Goal: Task Accomplishment & Management: Manage account settings

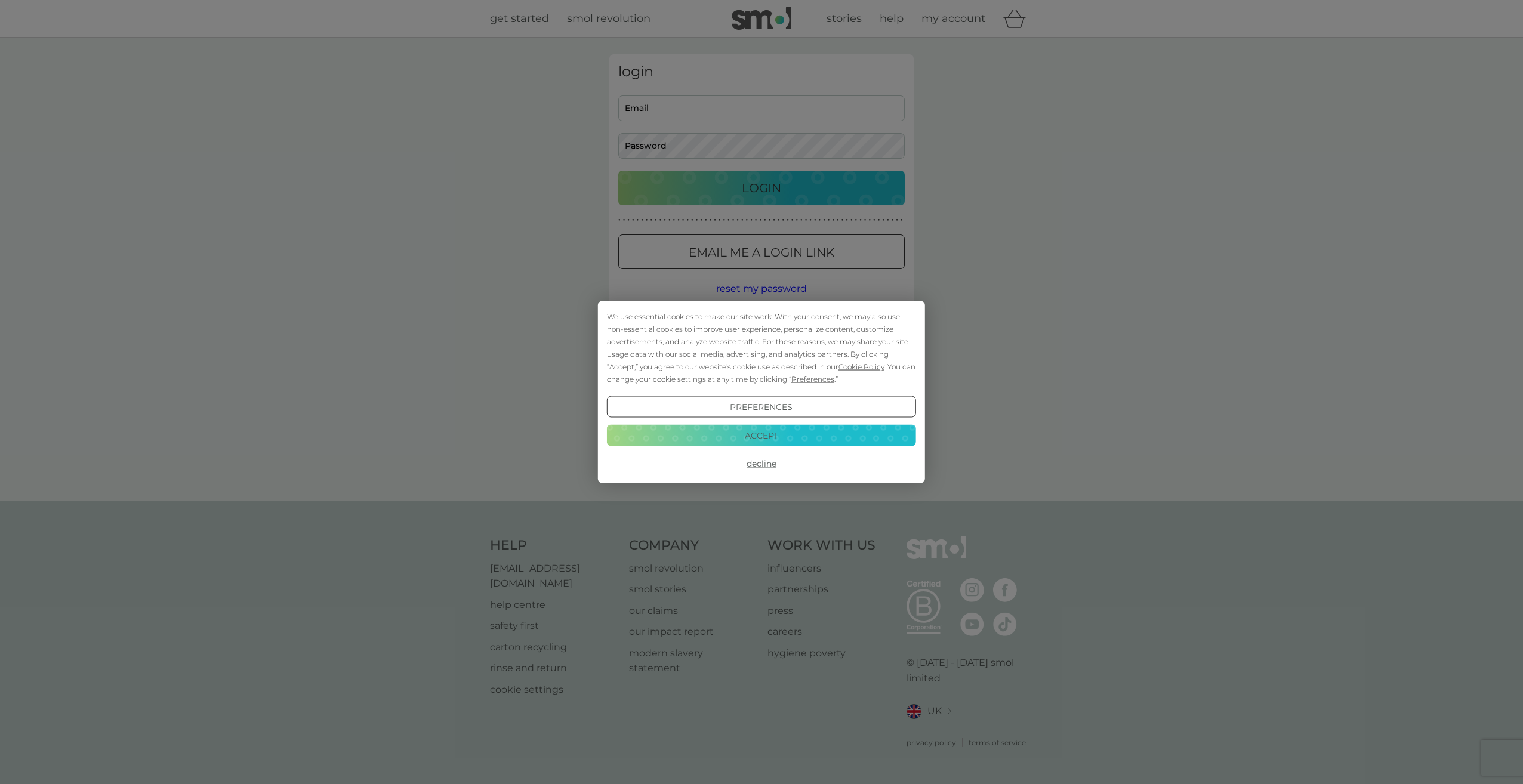
type input "[EMAIL_ADDRESS][DOMAIN_NAME]"
click at [771, 435] on button "Accept" at bounding box center [762, 435] width 309 height 22
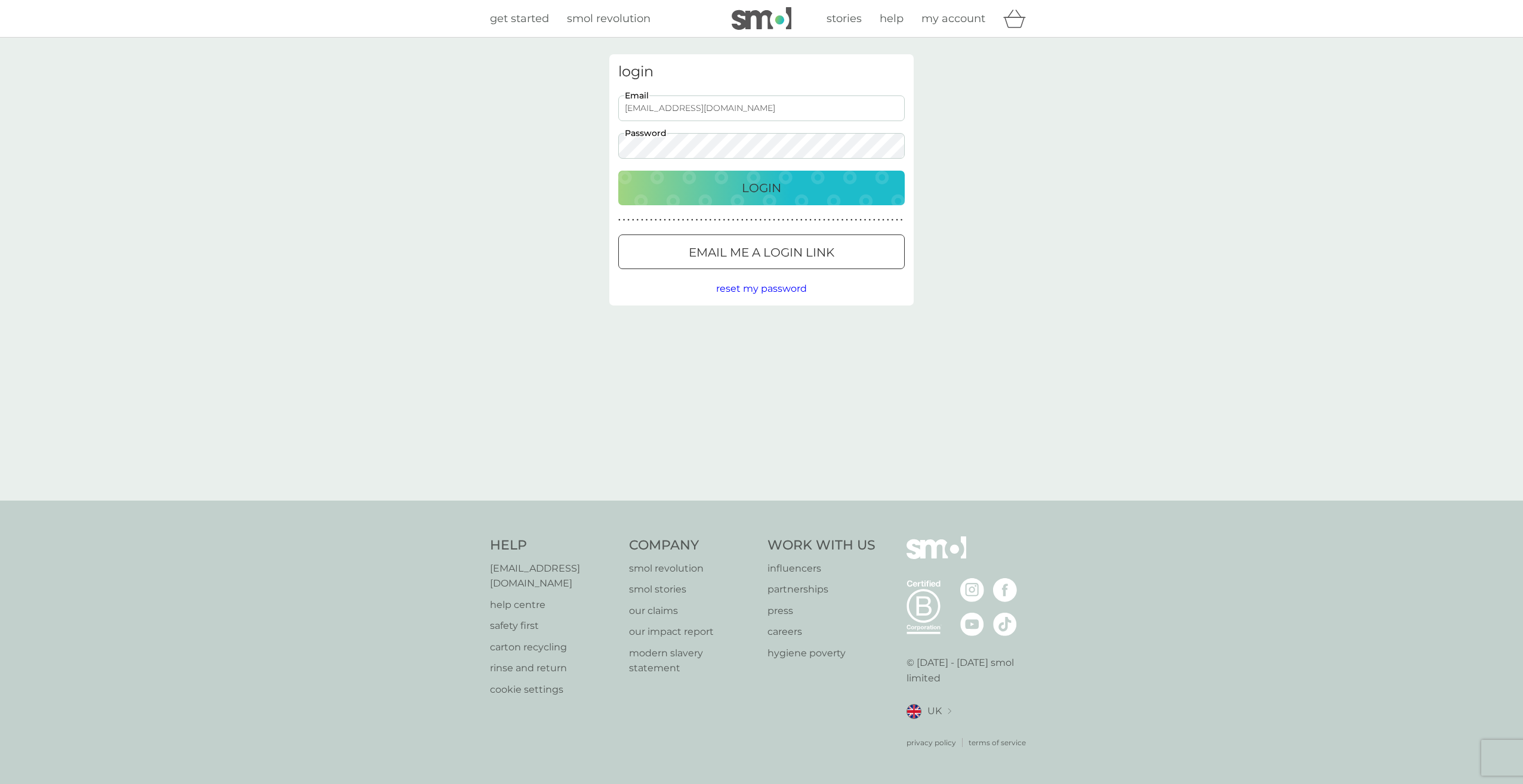
click at [731, 182] on div "Login" at bounding box center [762, 187] width 262 height 19
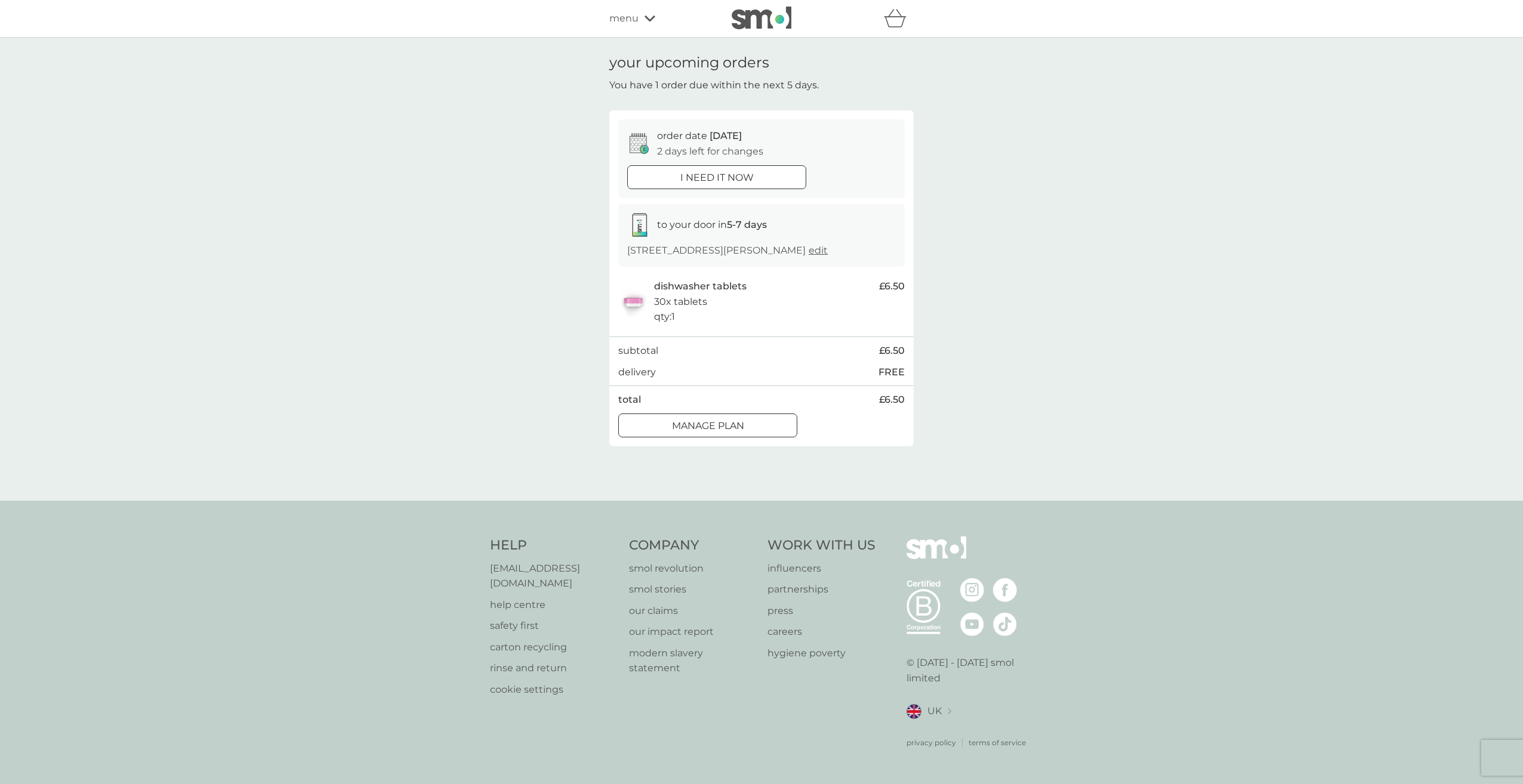
click at [724, 432] on div at bounding box center [708, 426] width 43 height 13
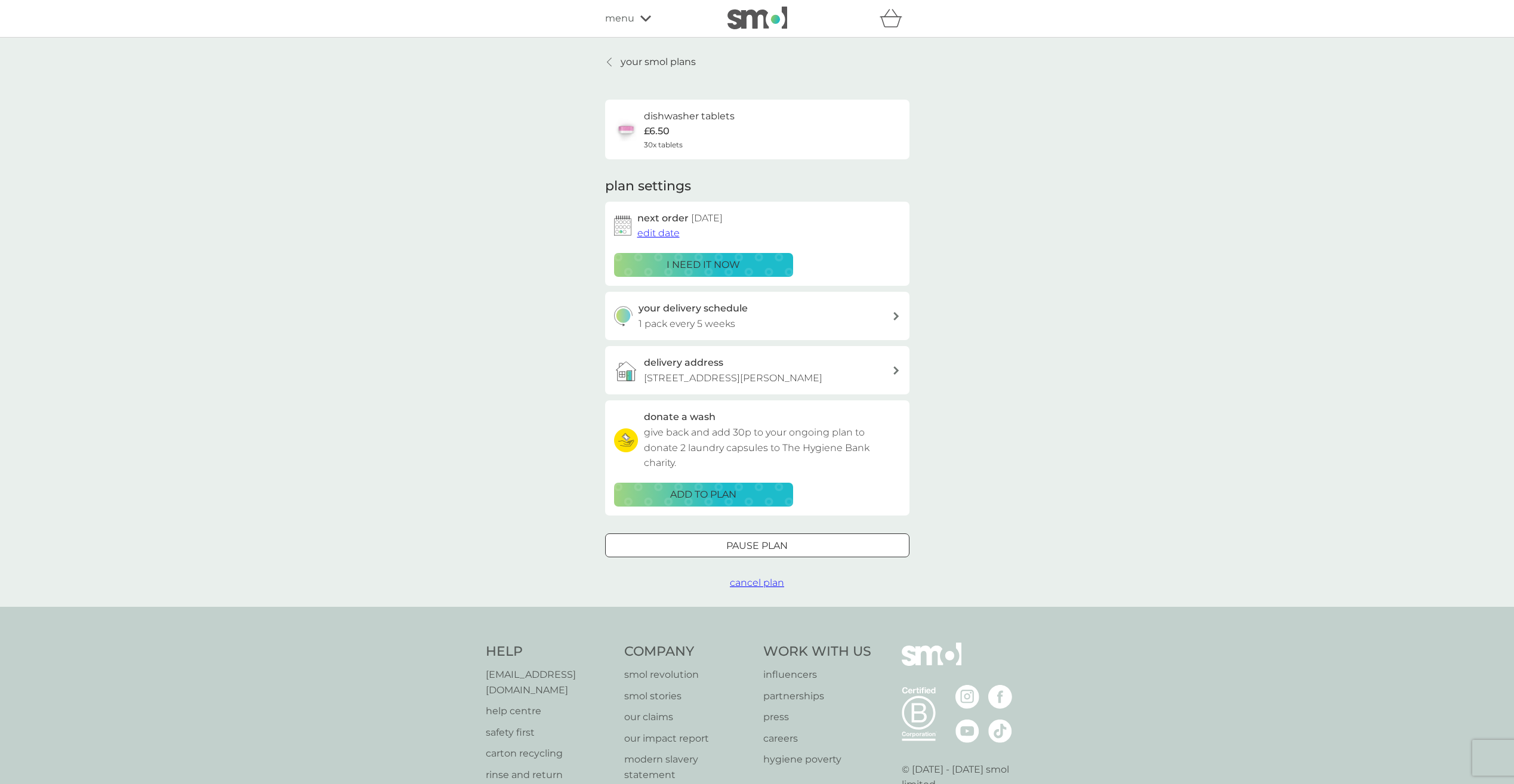
click at [667, 236] on span "edit date" at bounding box center [658, 232] width 43 height 12
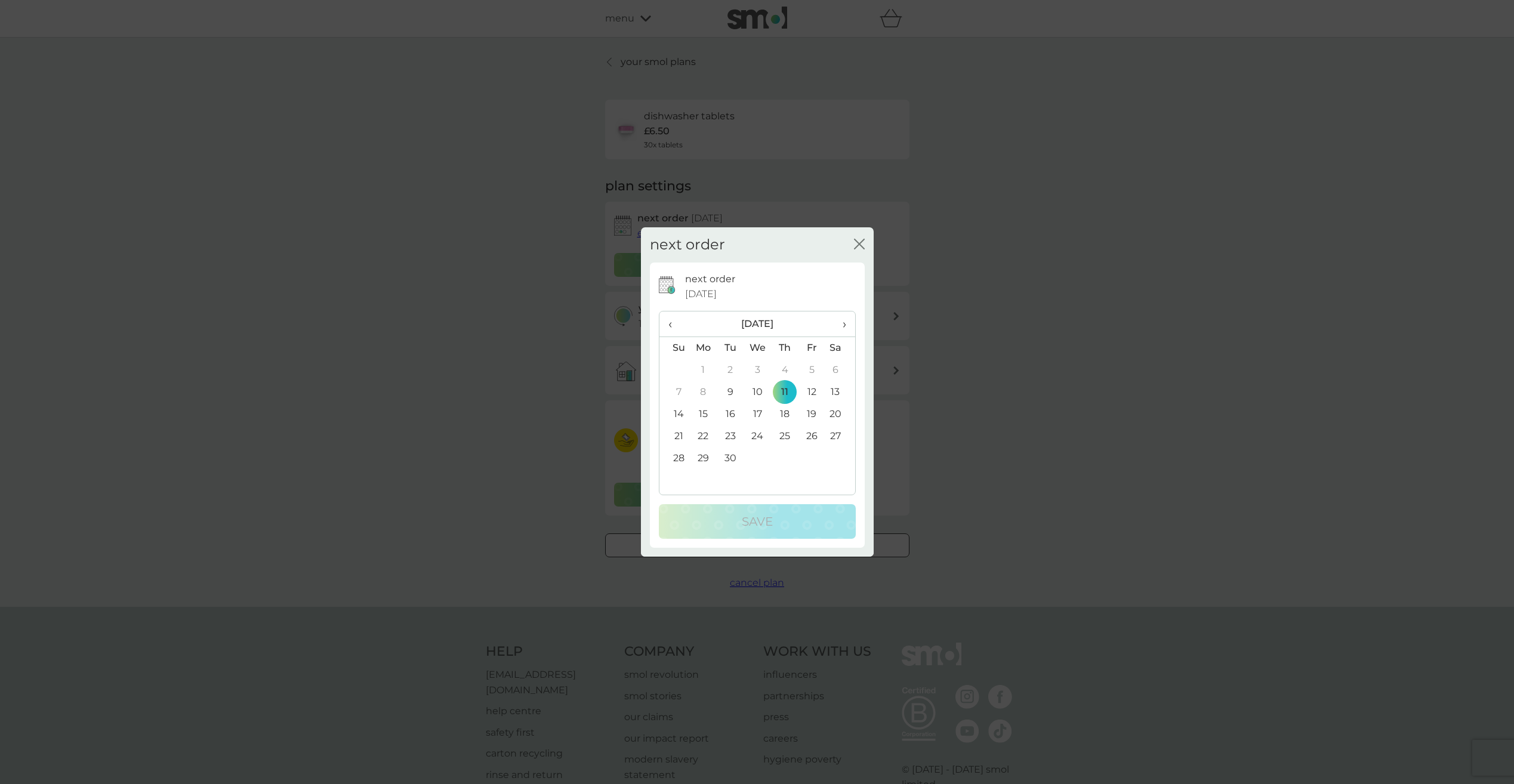
click at [847, 327] on th "›" at bounding box center [839, 324] width 30 height 25
click at [837, 391] on td "11" at bounding box center [839, 392] width 30 height 22
click at [768, 518] on p "Save" at bounding box center [757, 521] width 31 height 19
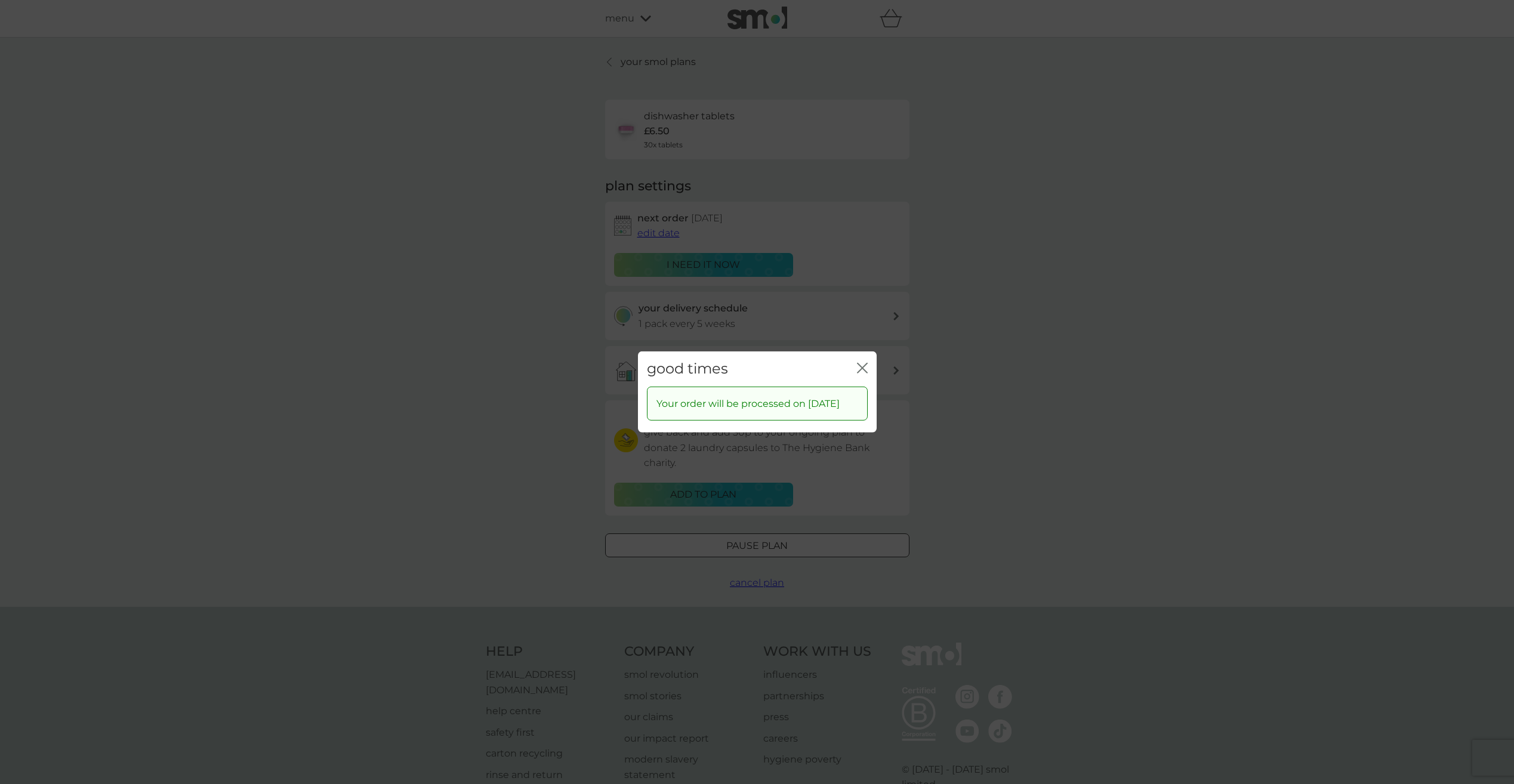
click at [860, 363] on icon "close" at bounding box center [862, 368] width 11 height 11
